Goal: Transaction & Acquisition: Subscribe to service/newsletter

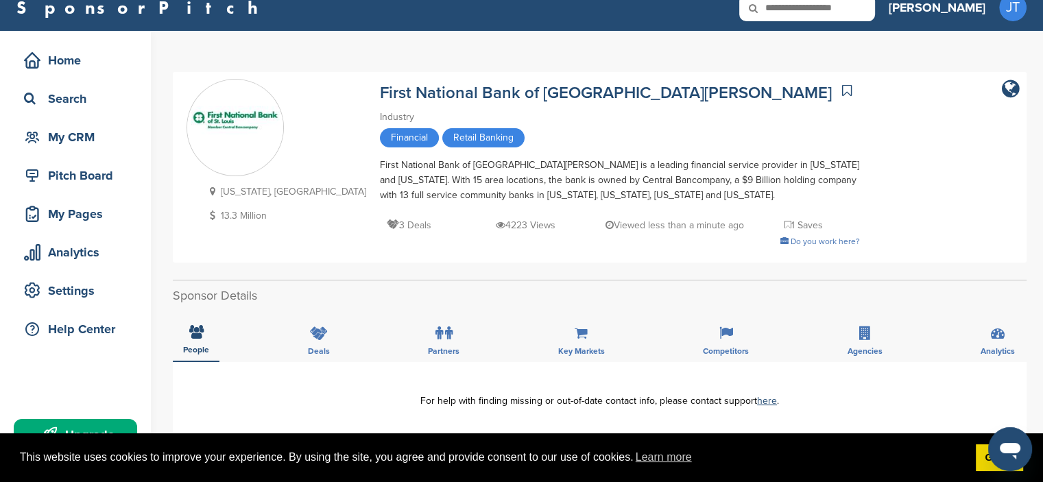
scroll to position [10, 0]
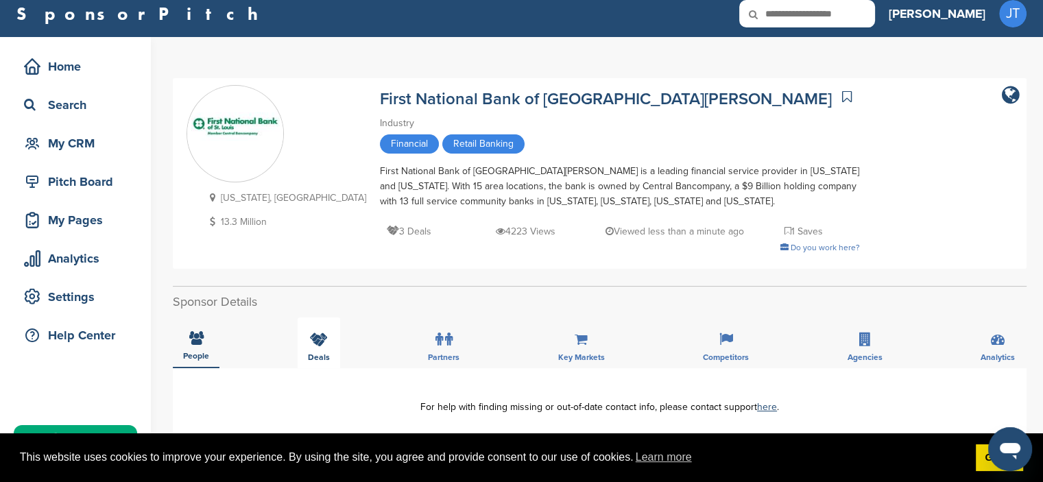
click at [322, 346] on div "Deals" at bounding box center [319, 342] width 43 height 51
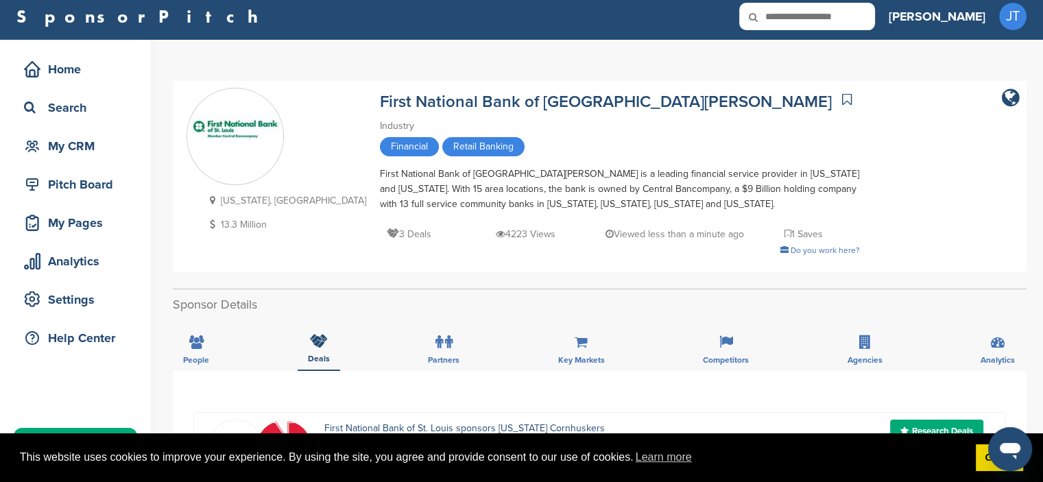
scroll to position [0, 0]
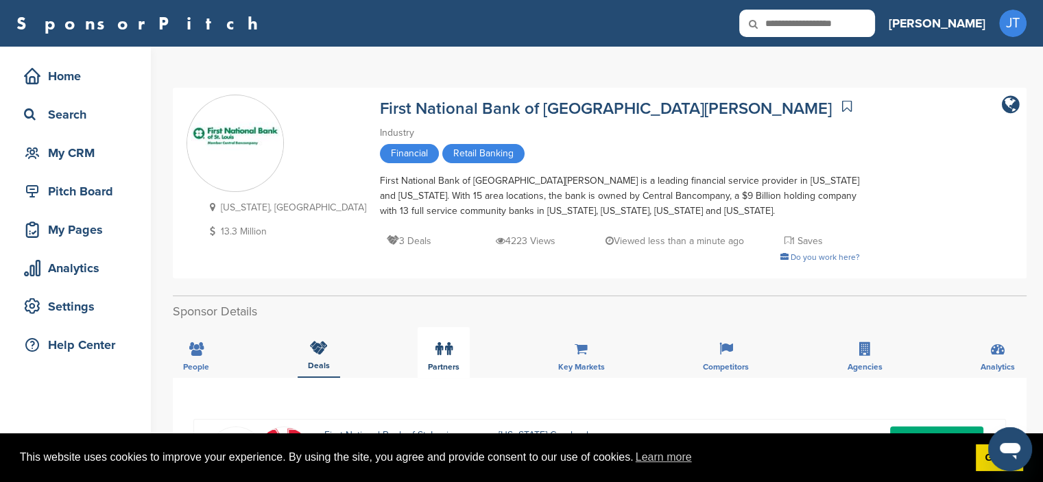
click at [447, 361] on label at bounding box center [443, 348] width 17 height 27
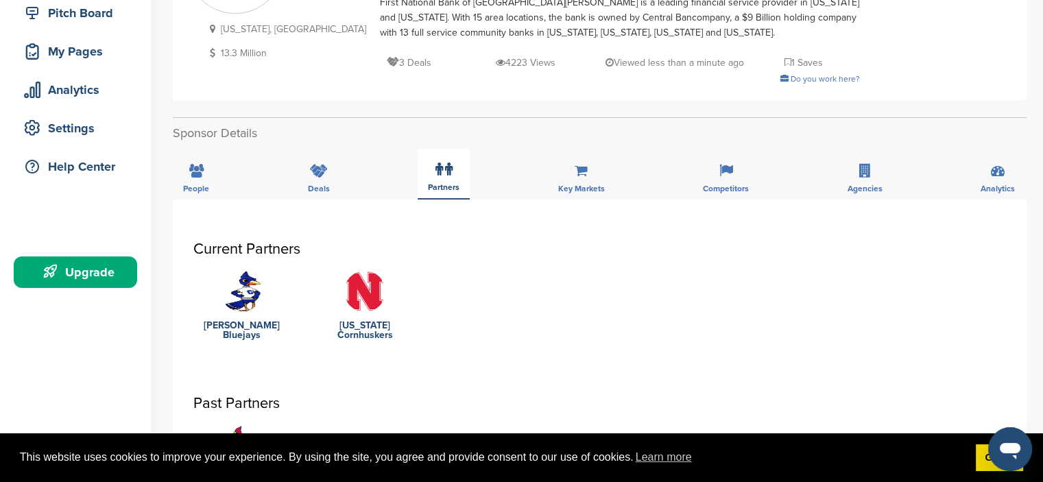
scroll to position [177, 0]
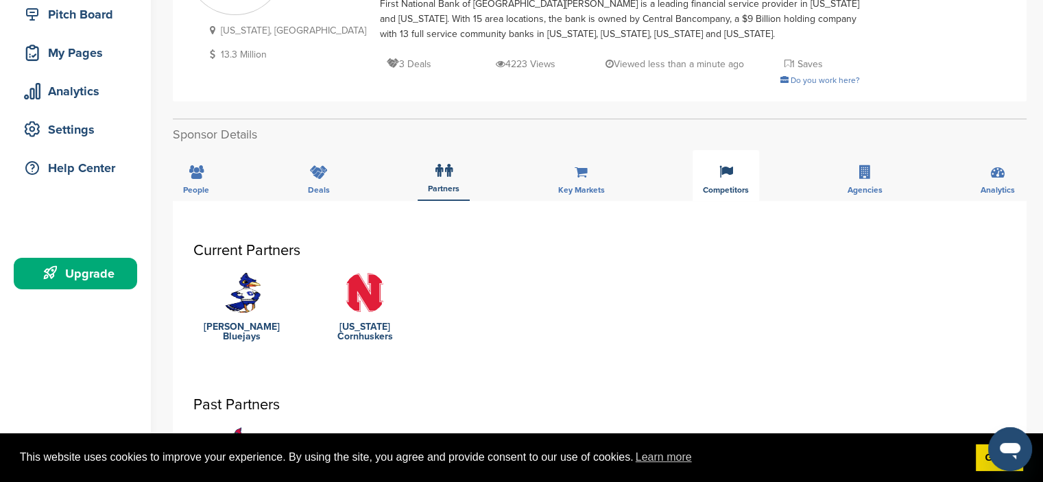
click at [209, 191] on span "Competitors" at bounding box center [196, 190] width 26 height 8
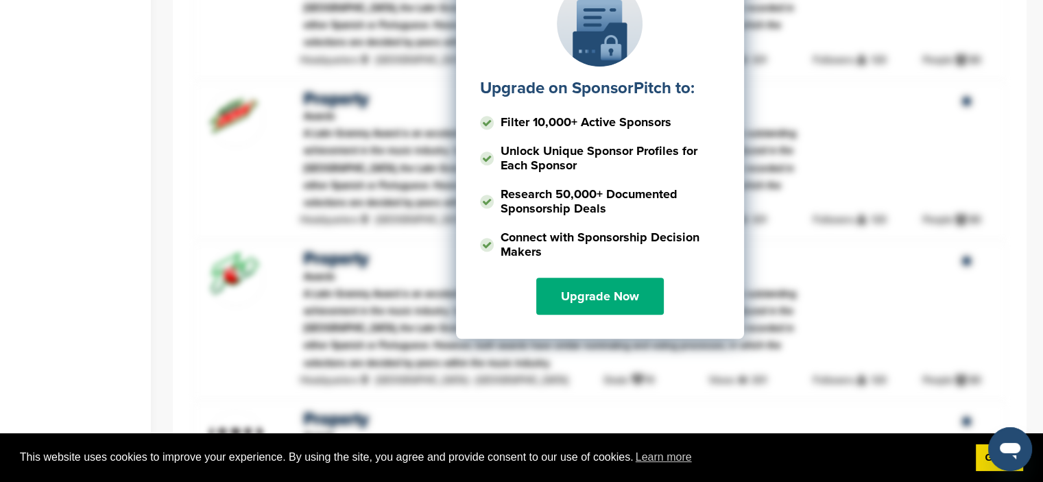
scroll to position [1373, 0]
click at [583, 298] on link "Upgrade Now" at bounding box center [600, 296] width 128 height 37
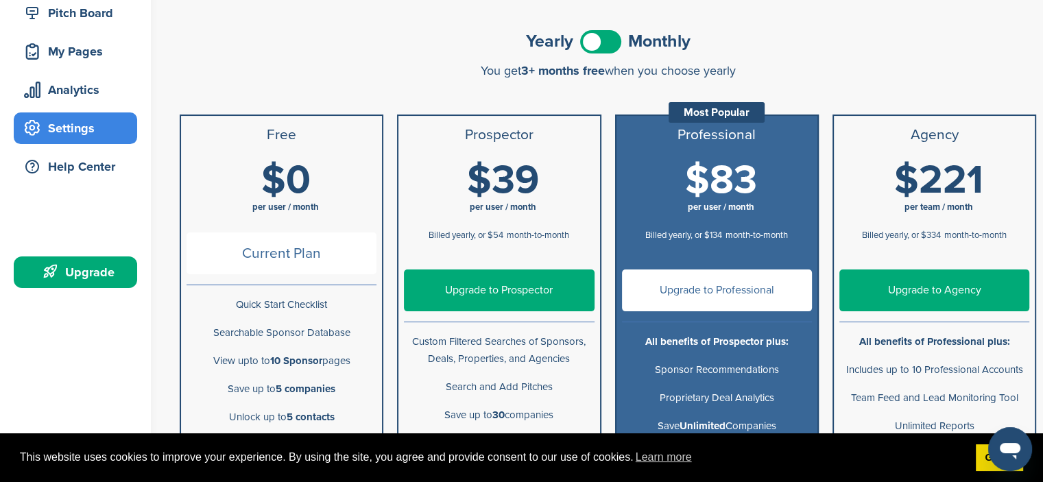
scroll to position [178, 0]
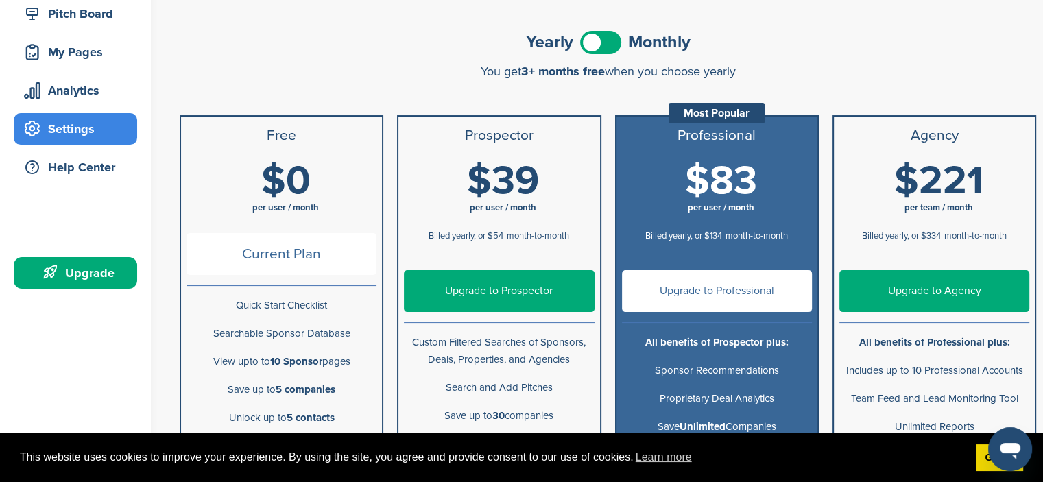
click at [505, 297] on link "Upgrade to Prospector" at bounding box center [499, 291] width 190 height 42
